Goal: Task Accomplishment & Management: Manage account settings

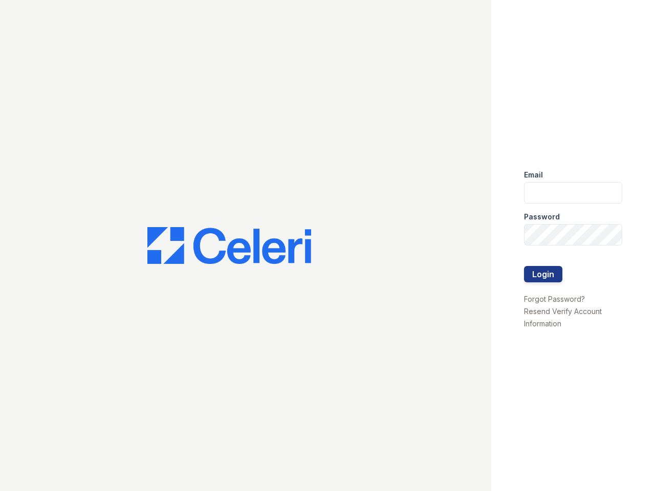
click at [328, 246] on div at bounding box center [245, 245] width 197 height 37
